Goal: Check status: Check status

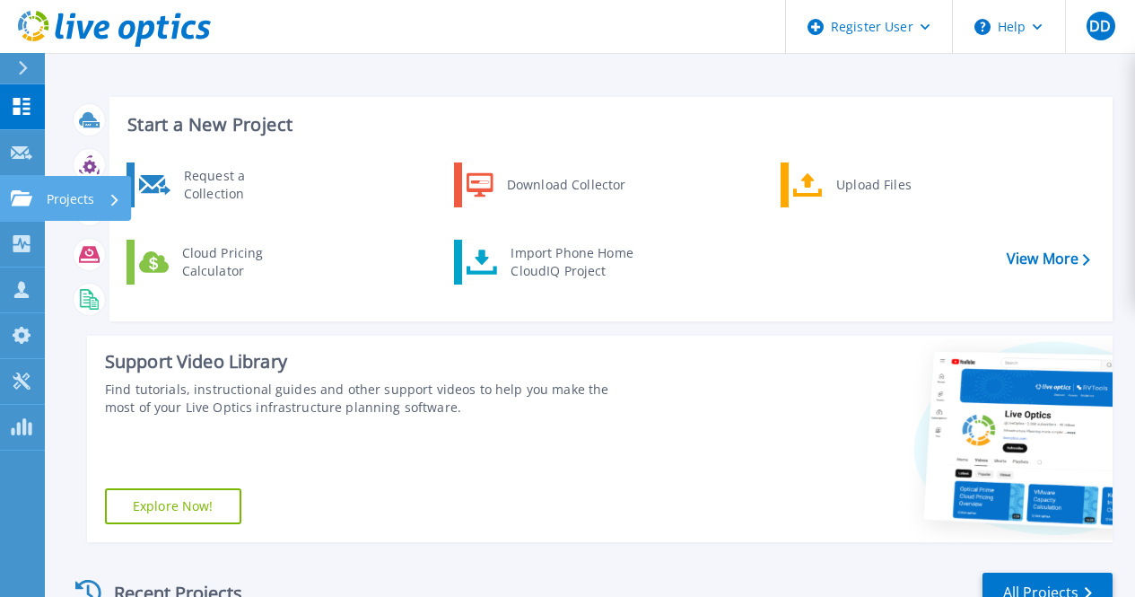
click at [22, 204] on icon at bounding box center [22, 197] width 22 height 15
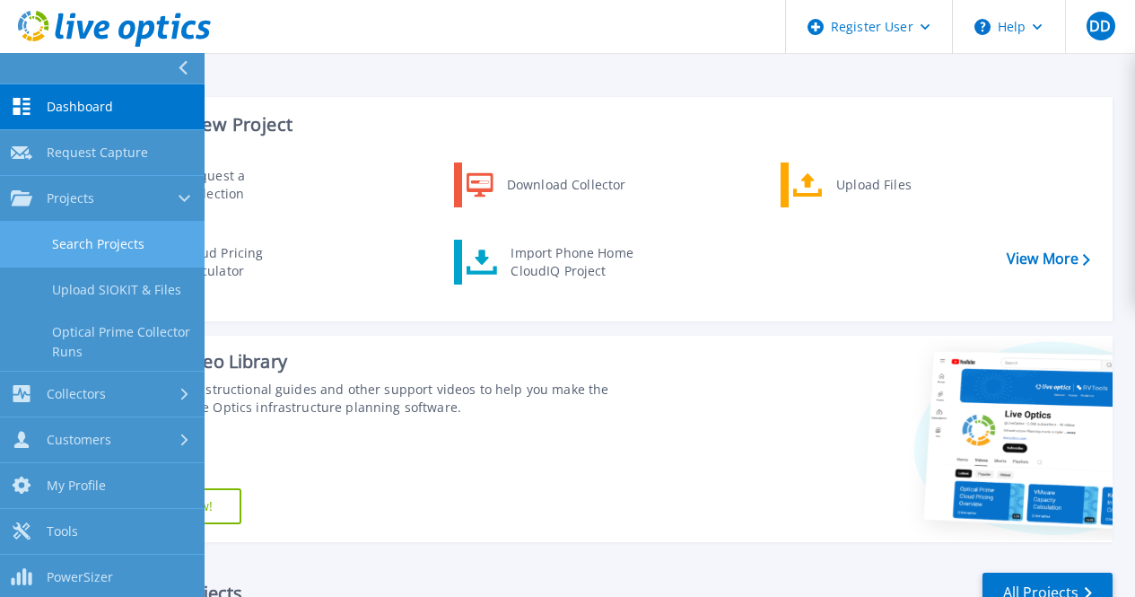
click at [118, 250] on link "Search Projects" at bounding box center [102, 245] width 205 height 46
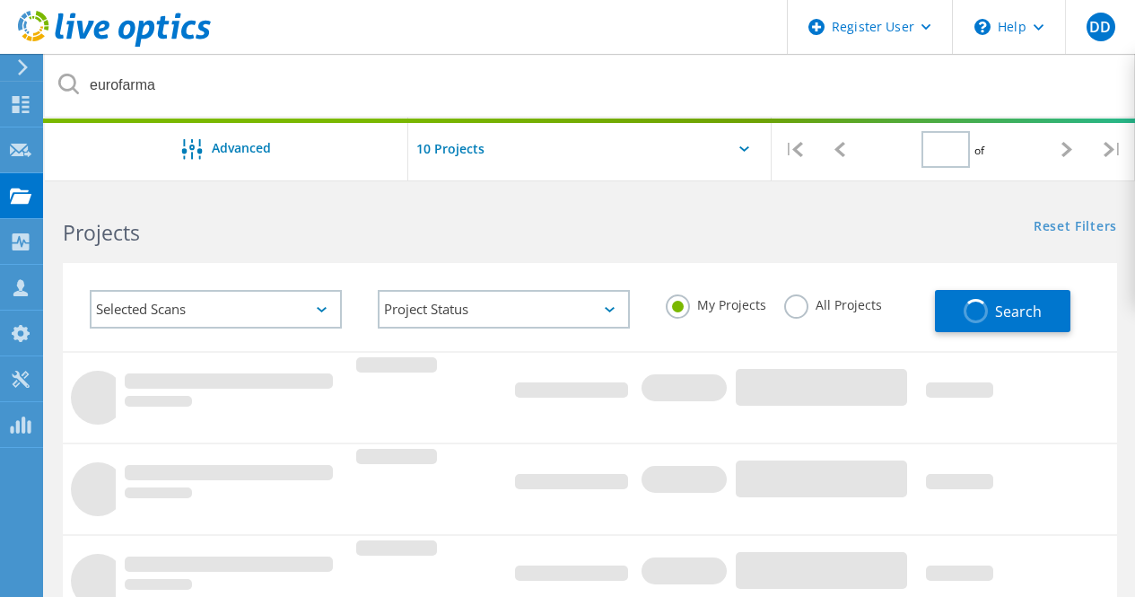
type input "1"
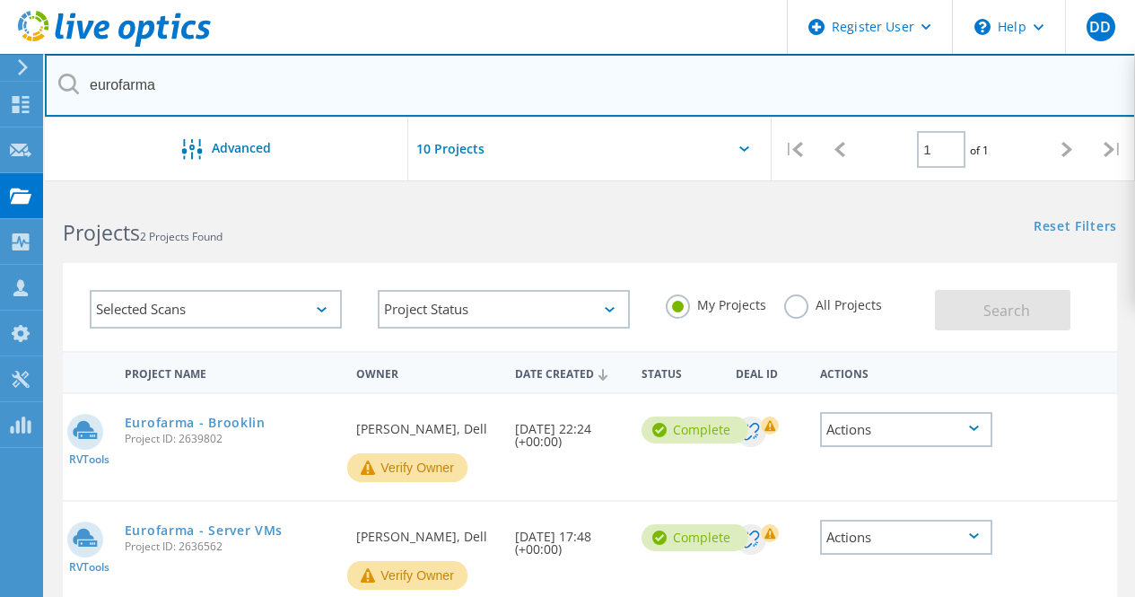
click at [763, 93] on input "eurofarma" at bounding box center [590, 85] width 1091 height 63
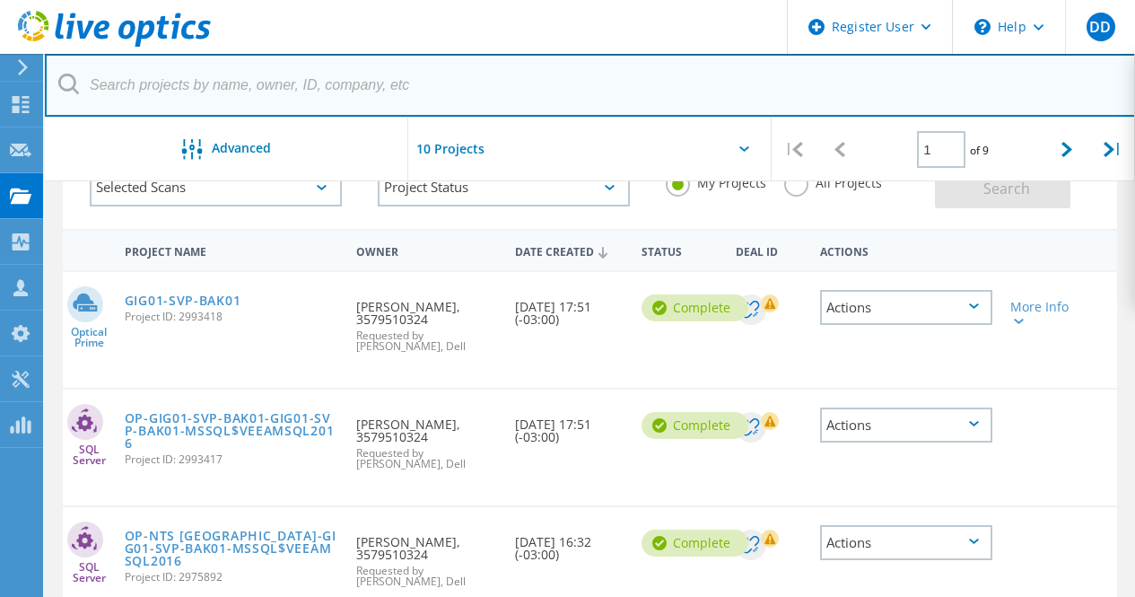
scroll to position [123, 0]
